Goal: Transaction & Acquisition: Download file/media

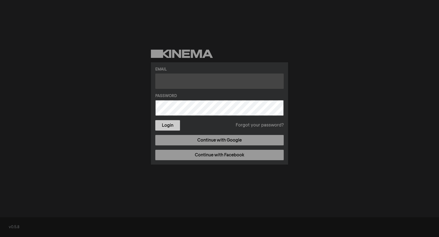
type input "christie@kinema.com"
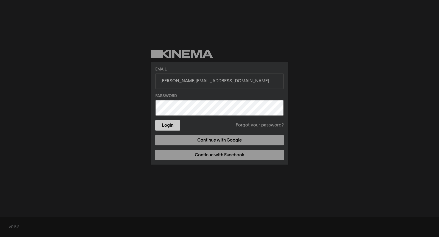
click at [166, 126] on button "Login" at bounding box center [167, 125] width 25 height 10
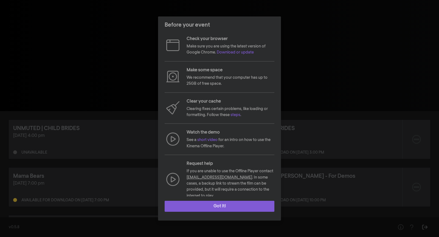
click at [233, 202] on button "Got it!" at bounding box center [220, 206] width 110 height 11
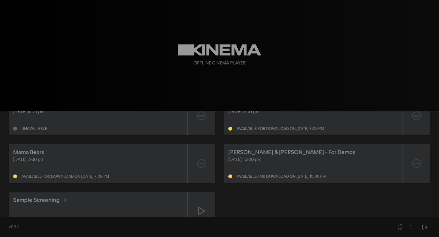
scroll to position [24, 0]
drag, startPoint x: 67, startPoint y: 158, endPoint x: 7, endPoint y: 153, distance: 59.5
click at [6, 153] on div "UNMUTED | CHILD BRIDES Oct 9, 2025 at 4:00 pm Unavailable UNMUTED | CHILD BRIDE…" at bounding box center [219, 163] width 439 height 152
click at [76, 162] on div "Nov 20, 2025 at 7:00 pm" at bounding box center [98, 159] width 170 height 7
click at [121, 179] on div "Mama Bears Nov 20, 2025 at 7:00 pm Available for download on Nov 17, 2025 at 7:…" at bounding box center [98, 162] width 179 height 39
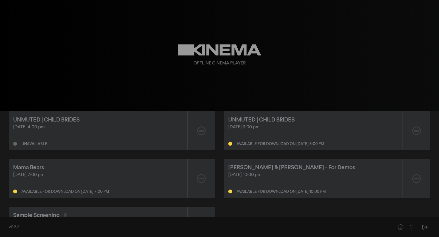
scroll to position [0, 0]
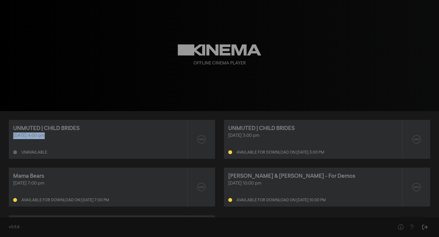
drag, startPoint x: 31, startPoint y: 140, endPoint x: 13, endPoint y: 135, distance: 18.2
click at [13, 135] on div "Oct 9, 2025 at 4:00 pm Unavailable" at bounding box center [98, 144] width 170 height 22
click at [13, 135] on div "Oct 9, 2025 at 4:00 pm" at bounding box center [98, 136] width 170 height 7
click at [80, 152] on div "Unavailable" at bounding box center [98, 151] width 170 height 7
